Goal: Information Seeking & Learning: Learn about a topic

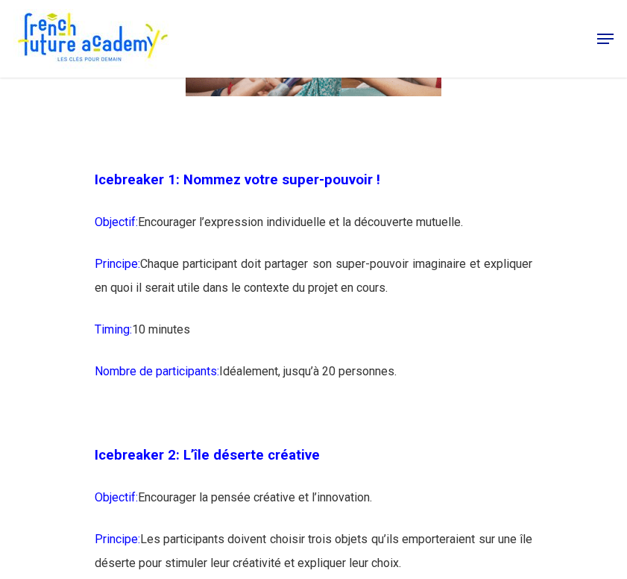
scroll to position [1191, 0]
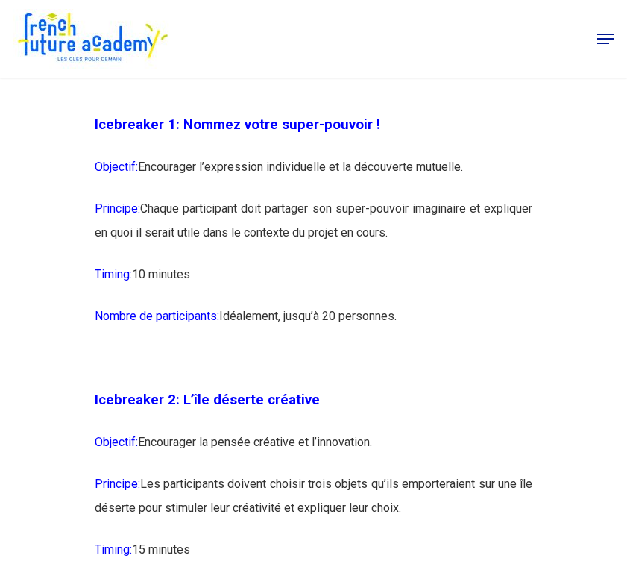
click at [247, 180] on p "Objectif: Encourager l’expression individuelle et la découverte mutuelle." at bounding box center [314, 176] width 439 height 42
click at [294, 184] on p "Objectif: Encourager l’expression individuelle et la découverte mutuelle." at bounding box center [314, 176] width 439 height 42
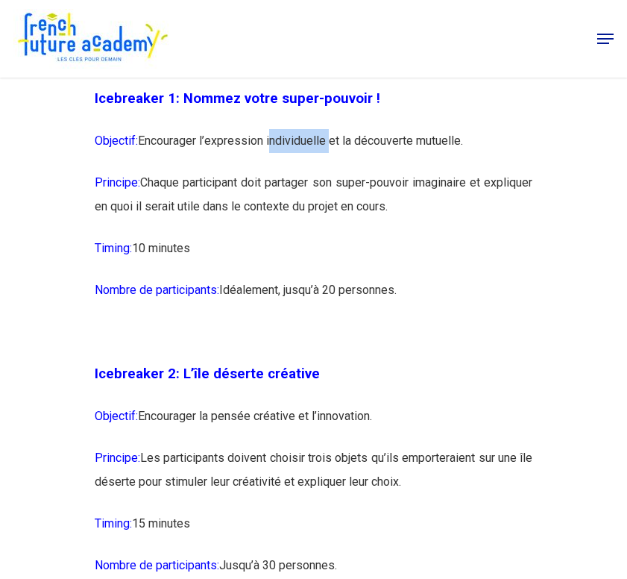
scroll to position [1223, 0]
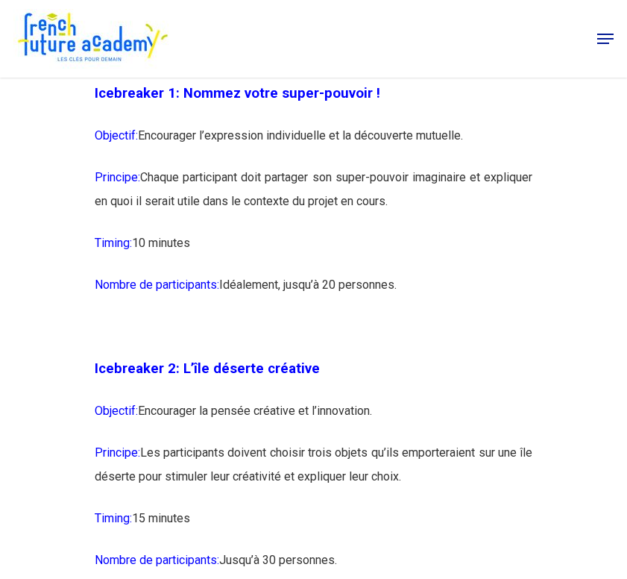
click at [301, 200] on p "Principe: Chaque participant doit partager son super-pouvoir imaginaire et expl…" at bounding box center [314, 199] width 439 height 66
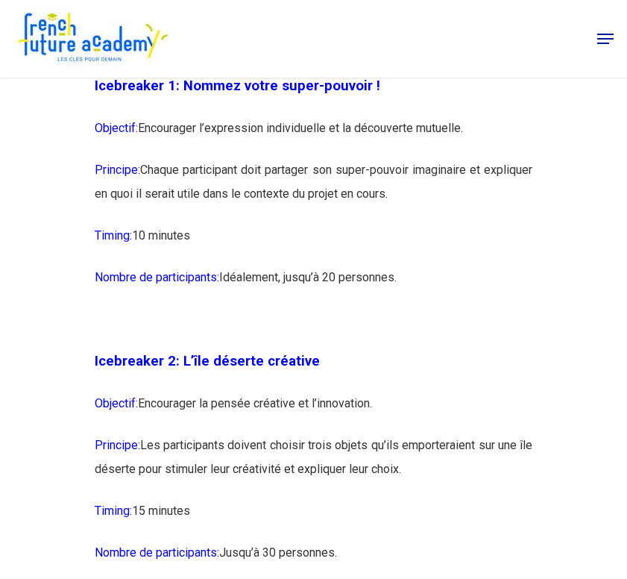
click at [302, 215] on p "Principe: Chaque participant doit partager son super-pouvoir imaginaire et expl…" at bounding box center [314, 191] width 439 height 66
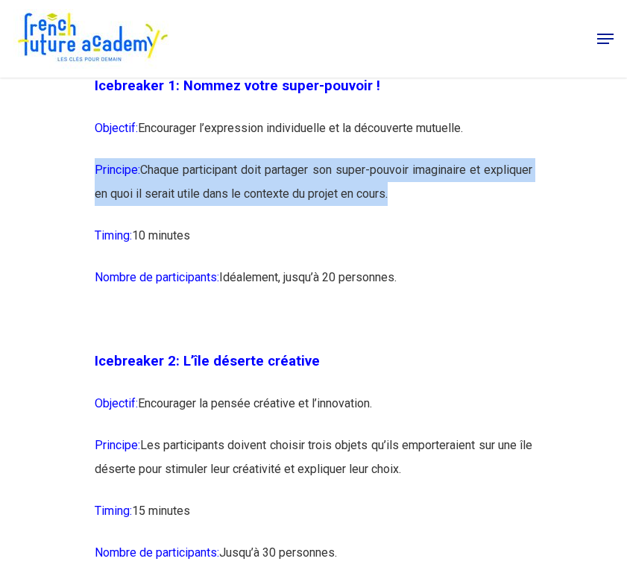
click at [302, 215] on p "Principe: Chaque participant doit partager son super-pouvoir imaginaire et expl…" at bounding box center [314, 191] width 439 height 66
click at [307, 210] on p "Principe: Chaque participant doit partager son super-pouvoir imaginaire et expl…" at bounding box center [314, 191] width 439 height 66
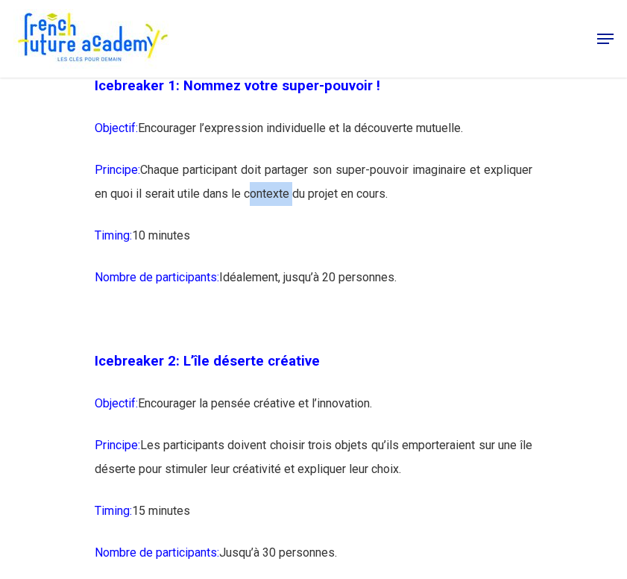
click at [307, 210] on p "Principe: Chaque participant doit partager son super-pouvoir imaginaire et expl…" at bounding box center [314, 191] width 439 height 66
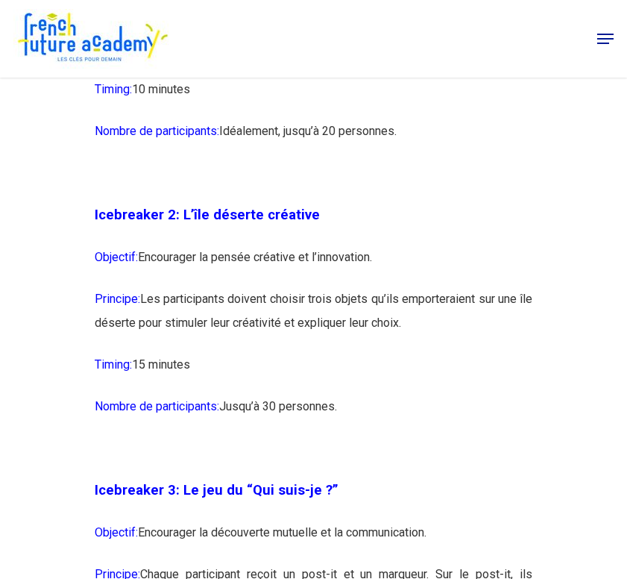
scroll to position [1459, 0]
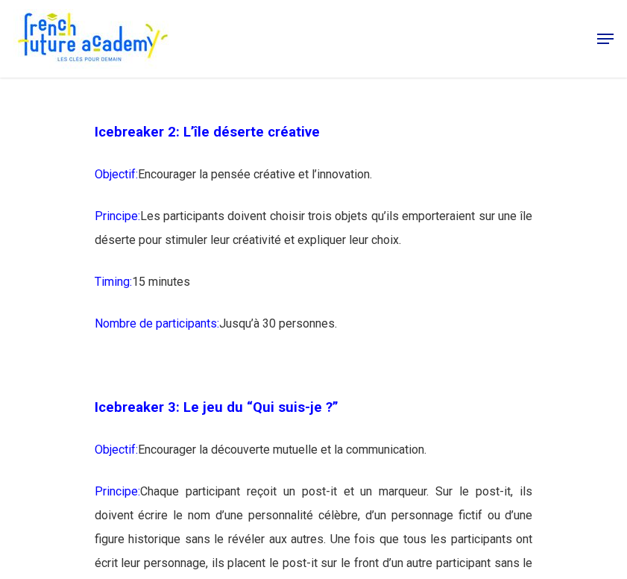
click at [310, 187] on p "Objectif: Encourager la pensée créative et l’innovation." at bounding box center [314, 184] width 439 height 42
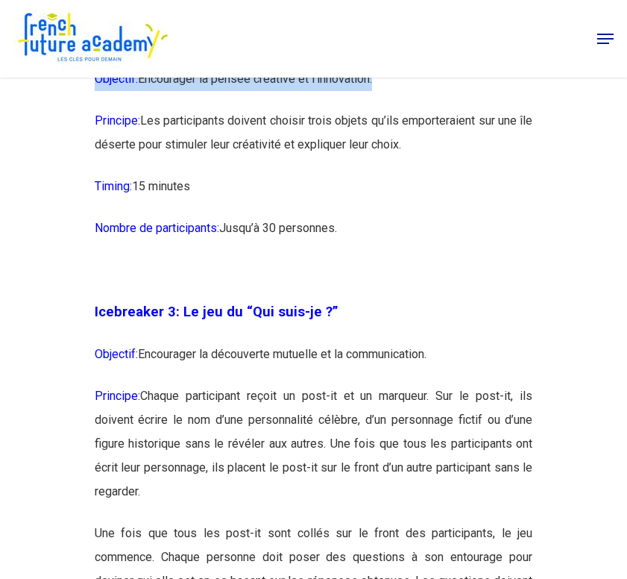
scroll to position [1572, 0]
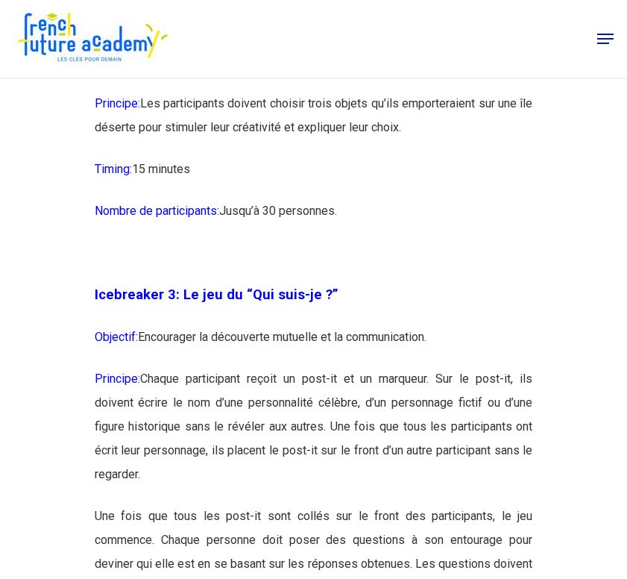
click at [326, 133] on p "Principe: Les participants doivent choisir trois objets qu’ils emporteraient su…" at bounding box center [314, 125] width 439 height 66
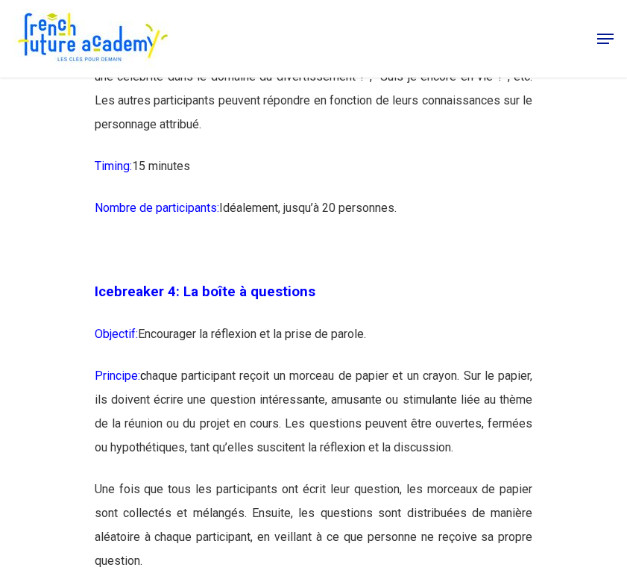
scroll to position [2268, 0]
